Goal: Task Accomplishment & Management: Use online tool/utility

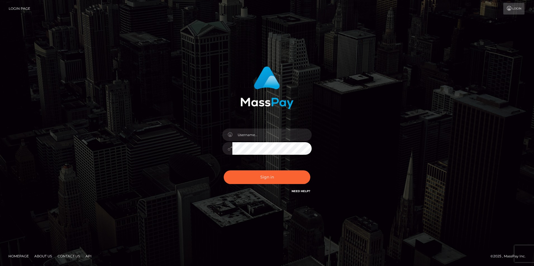
drag, startPoint x: 0, startPoint y: 0, endPoint x: 256, endPoint y: 135, distance: 289.6
click at [256, 135] on input "text" at bounding box center [271, 135] width 79 height 13
click at [269, 135] on input "KhaustovaN" at bounding box center [271, 135] width 79 height 13
drag, startPoint x: 233, startPoint y: 134, endPoint x: 223, endPoint y: 133, distance: 9.2
click at [223, 133] on div "KhaustovaN" at bounding box center [266, 134] width 89 height 11
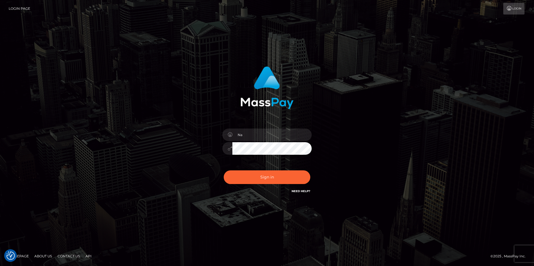
type input "[PERSON_NAME]"
click at [257, 176] on button "Sign in" at bounding box center [267, 178] width 87 height 14
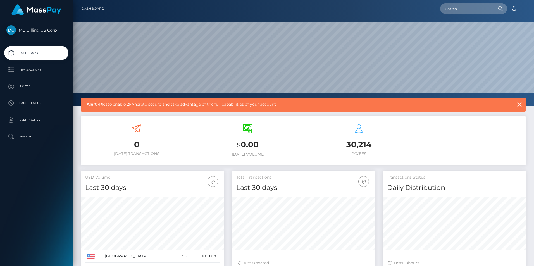
scroll to position [99, 142]
click at [30, 70] on p "Transactions" at bounding box center [36, 70] width 60 height 8
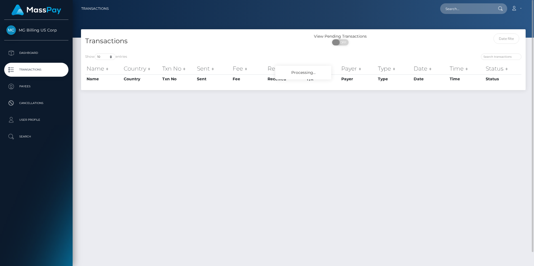
click at [341, 42] on span "OFF" at bounding box center [342, 42] width 14 height 6
click at [341, 42] on span at bounding box center [345, 42] width 8 height 6
checkbox input "false"
click at [502, 40] on input "text" at bounding box center [506, 38] width 26 height 10
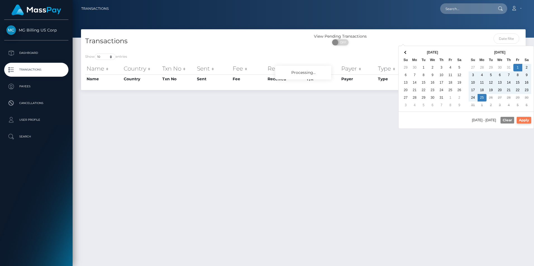
click at [523, 122] on button "Apply" at bounding box center [523, 120] width 15 height 7
type input "08/01/2025 - 08/25/2025"
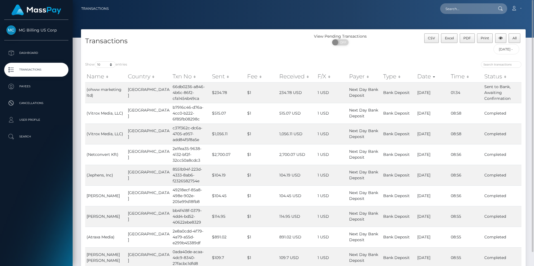
click at [507, 57] on div "CSV Excel PDF Print All 08/01/2025 - 08/25/2025" at bounding box center [469, 45] width 111 height 24
click at [112, 66] on select "10 25 50 100 250 500 1,000 3,500" at bounding box center [105, 64] width 21 height 6
select select "100"
click at [95, 61] on select "10 25 50 100 250 500 1,000 3,500" at bounding box center [105, 64] width 21 height 6
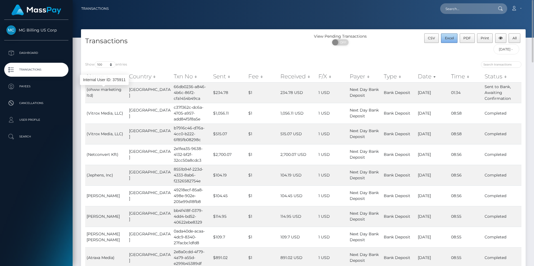
click at [451, 38] on span "Excel" at bounding box center [449, 38] width 9 height 4
